Goal: Task Accomplishment & Management: Manage account settings

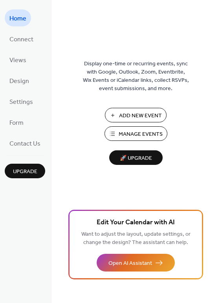
click at [140, 135] on span "Manage Events" at bounding box center [141, 134] width 44 height 8
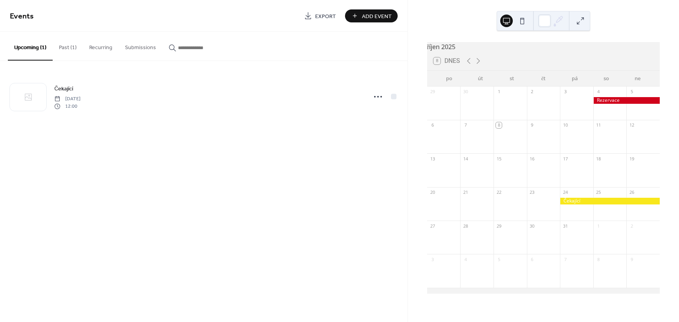
click at [607, 103] on div at bounding box center [627, 100] width 66 height 7
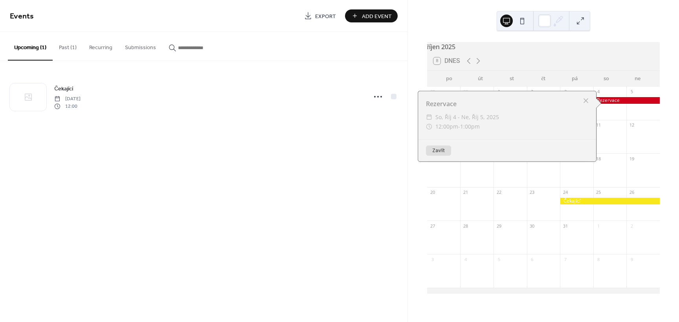
click at [70, 45] on button "Past (1)" at bounding box center [68, 46] width 30 height 28
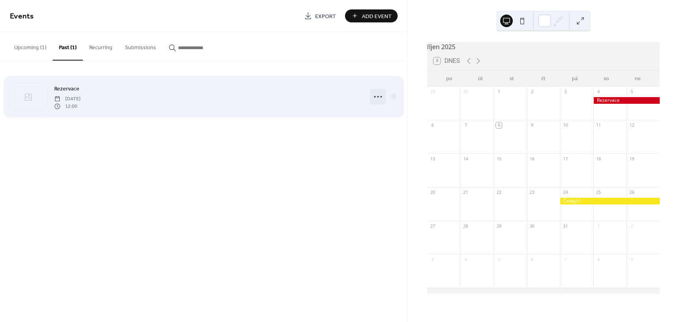
click at [377, 97] on circle at bounding box center [378, 97] width 2 height 2
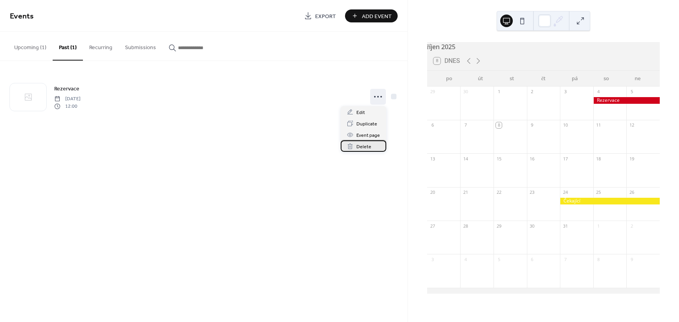
click at [366, 147] on span "Delete" at bounding box center [364, 147] width 15 height 8
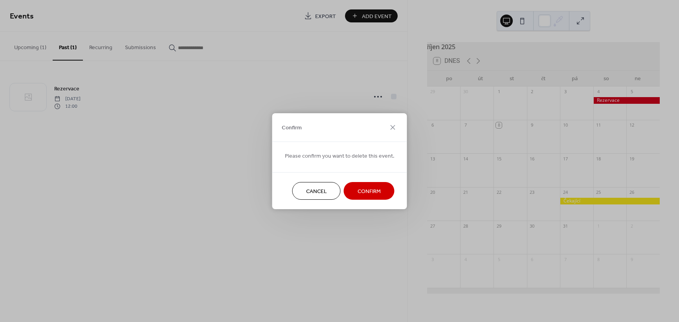
click at [329, 192] on button "Cancel" at bounding box center [317, 191] width 48 height 18
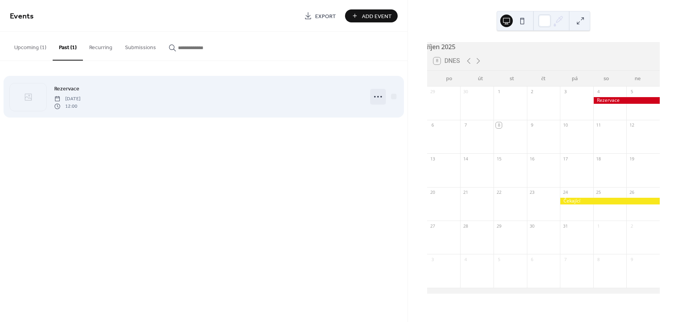
click at [379, 97] on icon at bounding box center [378, 96] width 13 height 13
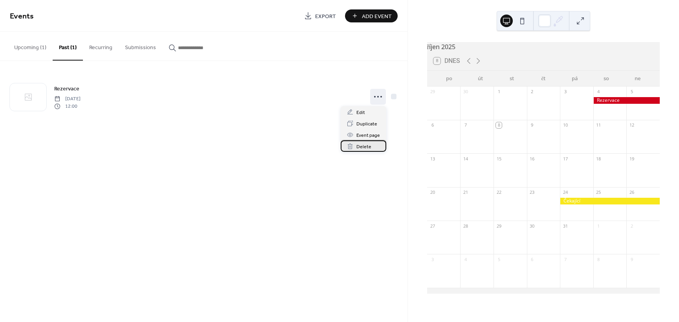
click at [370, 146] on span "Delete" at bounding box center [364, 147] width 15 height 8
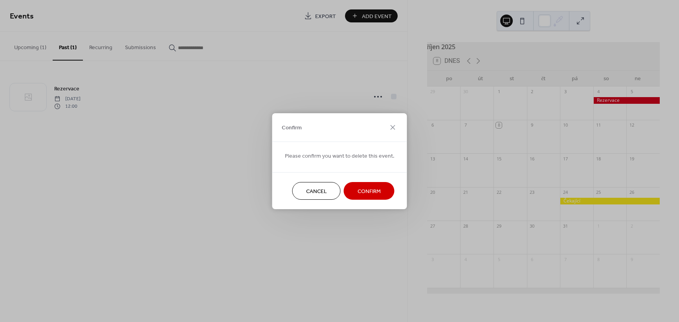
click at [379, 195] on button "Confirm" at bounding box center [369, 191] width 51 height 18
